Goal: Task Accomplishment & Management: Use online tool/utility

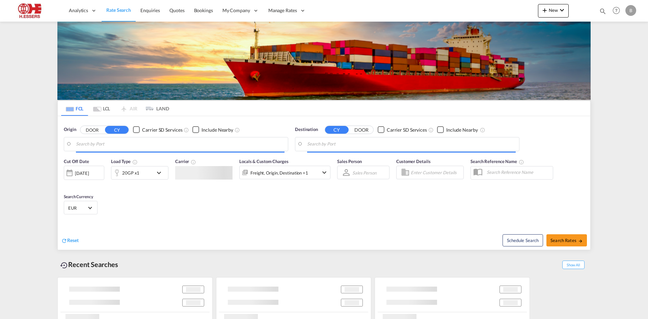
type input "[GEOGRAPHIC_DATA], BEANR"
type input "Laem Chabang, THLCH"
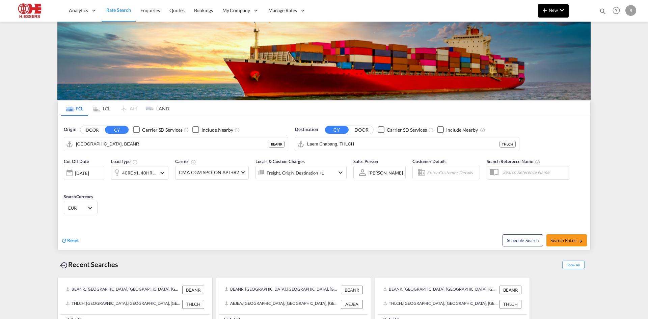
click at [547, 13] on md-icon "icon-plus 400-fg" at bounding box center [544, 10] width 8 height 8
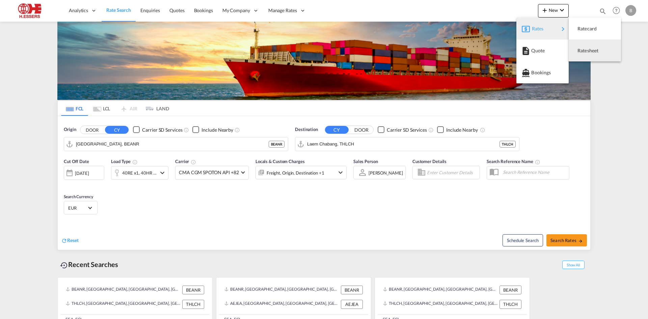
click at [585, 50] on span "Ratesheet" at bounding box center [580, 50] width 7 height 13
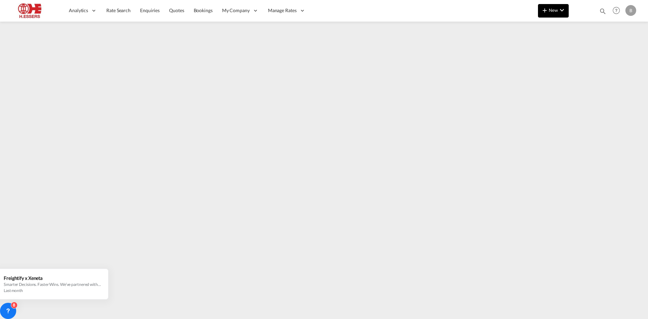
click at [546, 8] on md-icon "icon-plus 400-fg" at bounding box center [544, 10] width 8 height 8
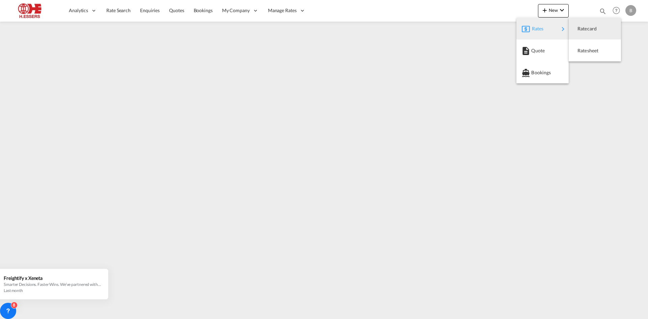
click at [521, 25] on button "Rates" at bounding box center [542, 29] width 52 height 22
click at [584, 51] on span "Ratesheet" at bounding box center [580, 50] width 7 height 13
